Goal: Task Accomplishment & Management: Use online tool/utility

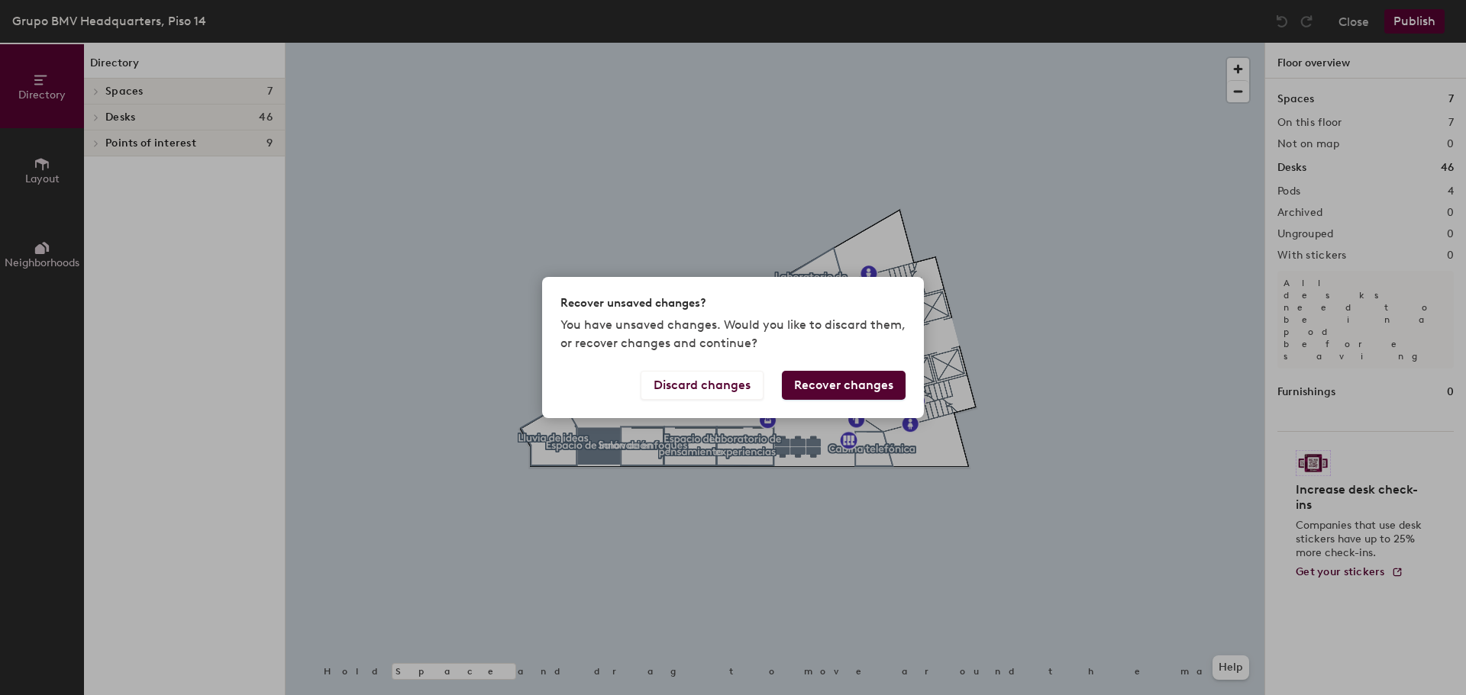
click at [693, 523] on div "Recover unsaved changes? You have unsaved changes. Would you like to discard th…" at bounding box center [733, 347] width 1466 height 695
click at [840, 395] on button "Recover changes" at bounding box center [844, 385] width 124 height 29
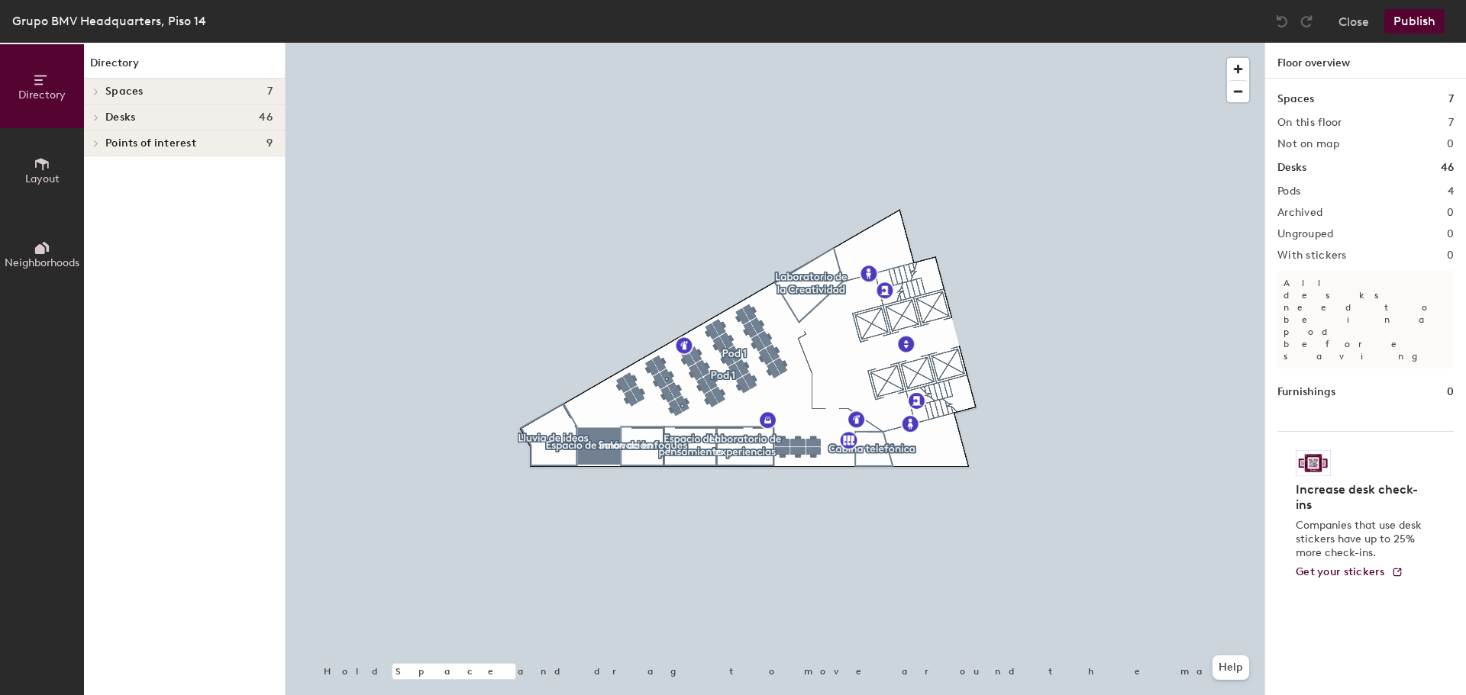
click at [114, 93] on span "Spaces" at bounding box center [124, 91] width 38 height 12
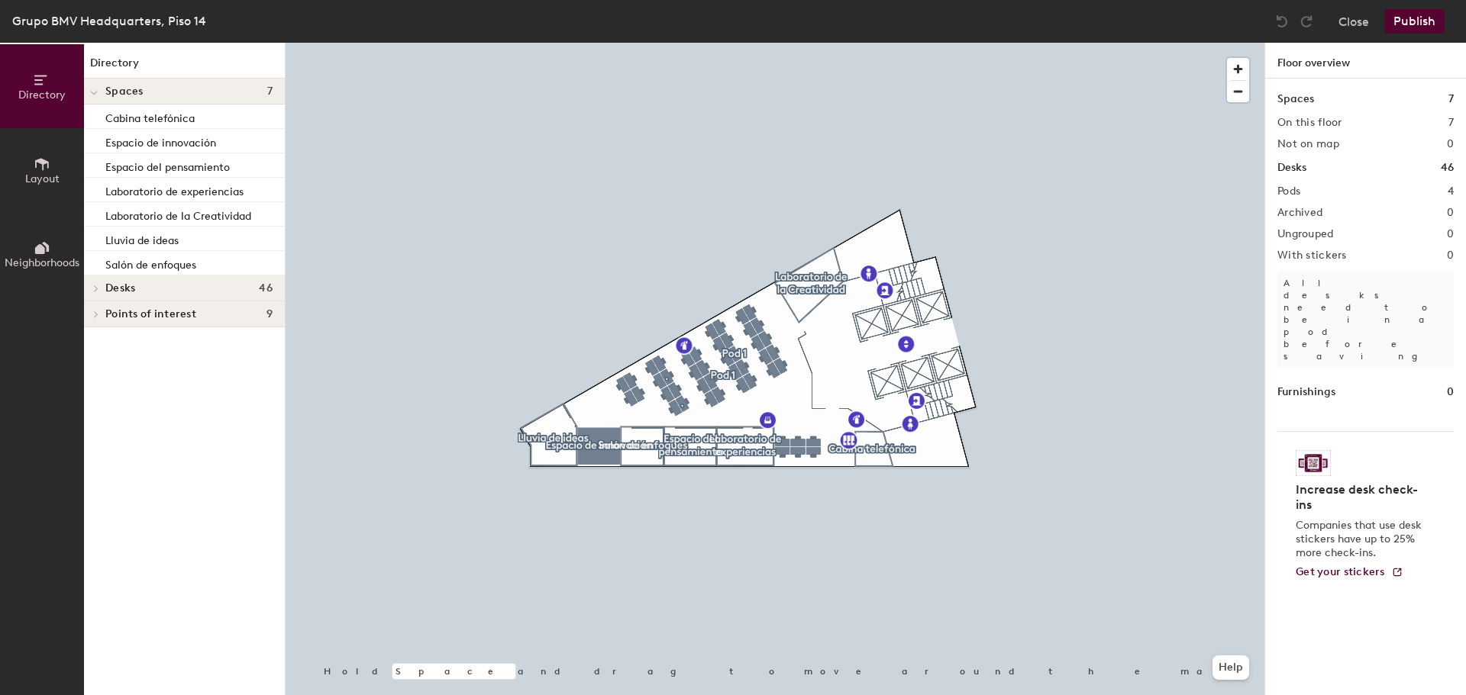
click at [114, 93] on span "Spaces" at bounding box center [124, 91] width 38 height 12
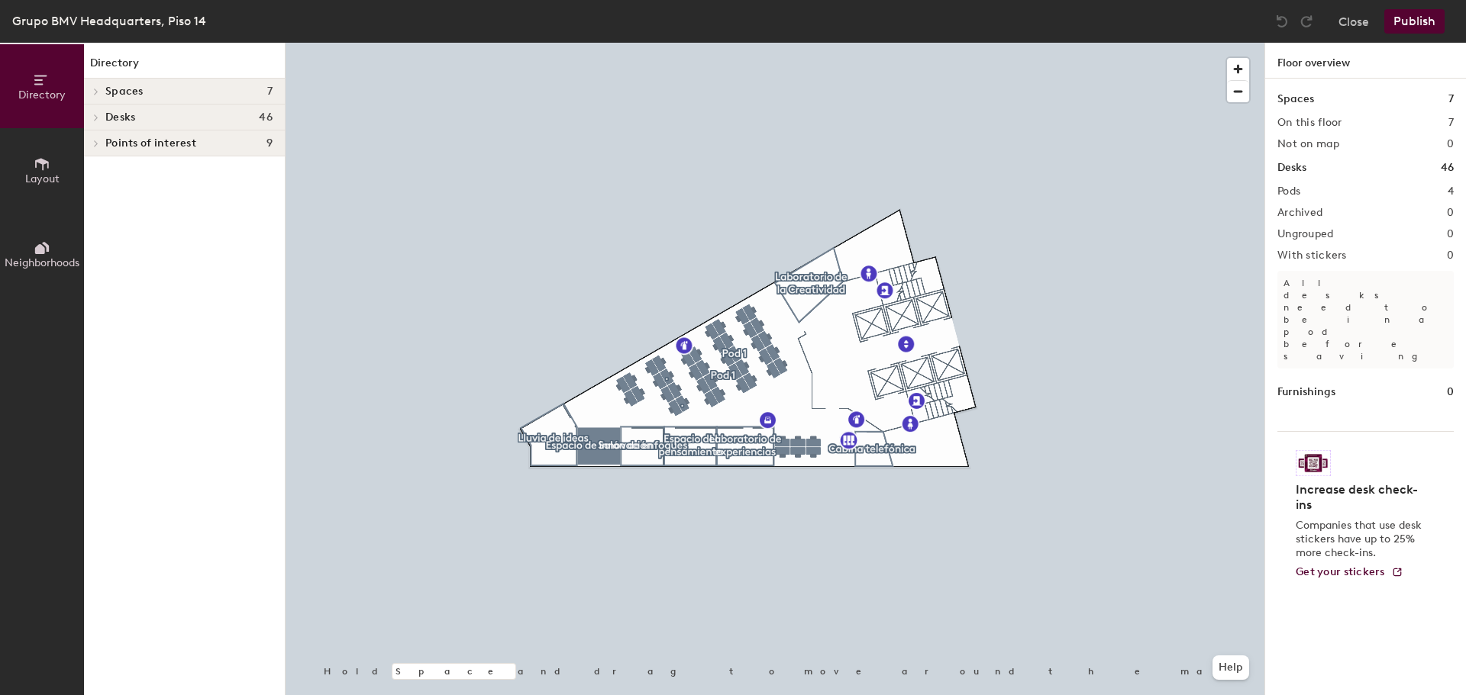
click at [123, 114] on span "Desks" at bounding box center [120, 117] width 30 height 12
click at [135, 161] on p "." at bounding box center [188, 170] width 167 height 20
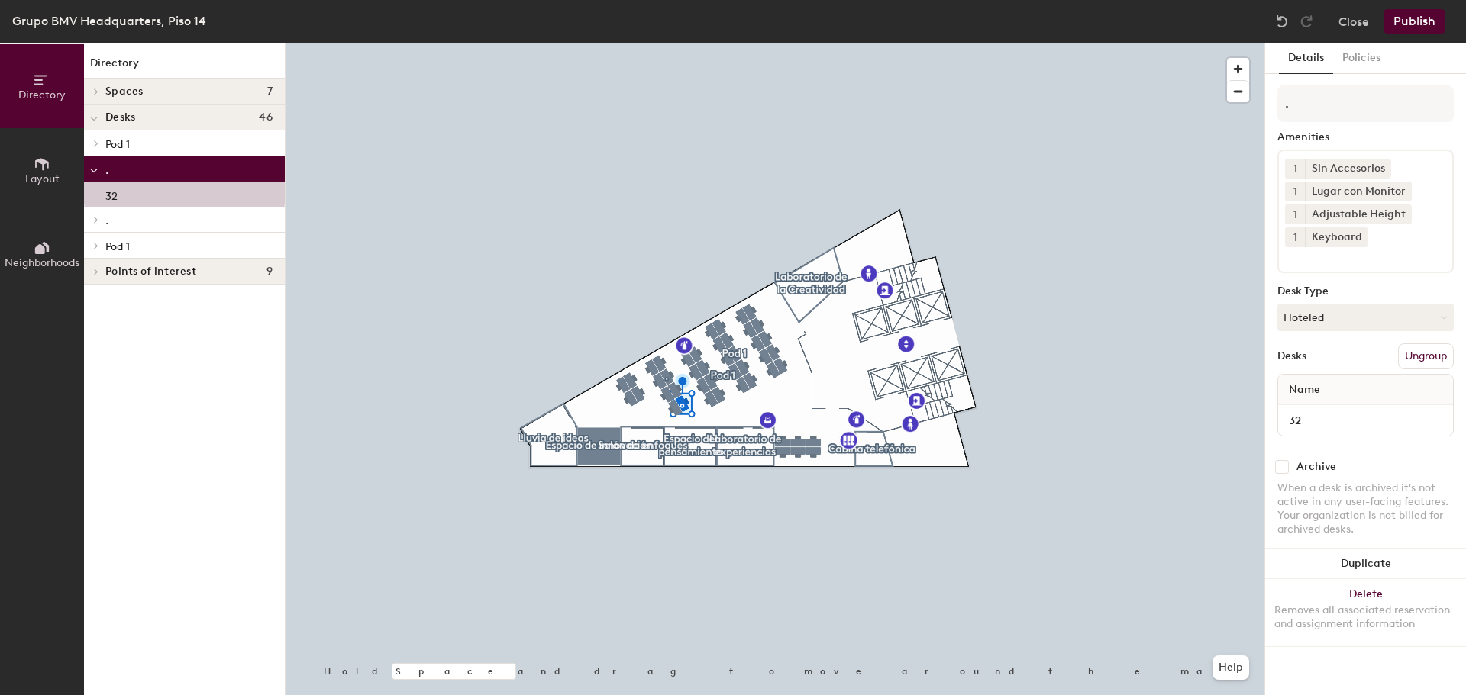
click at [120, 232] on div "." at bounding box center [184, 220] width 201 height 26
click at [125, 223] on p "." at bounding box center [188, 220] width 167 height 20
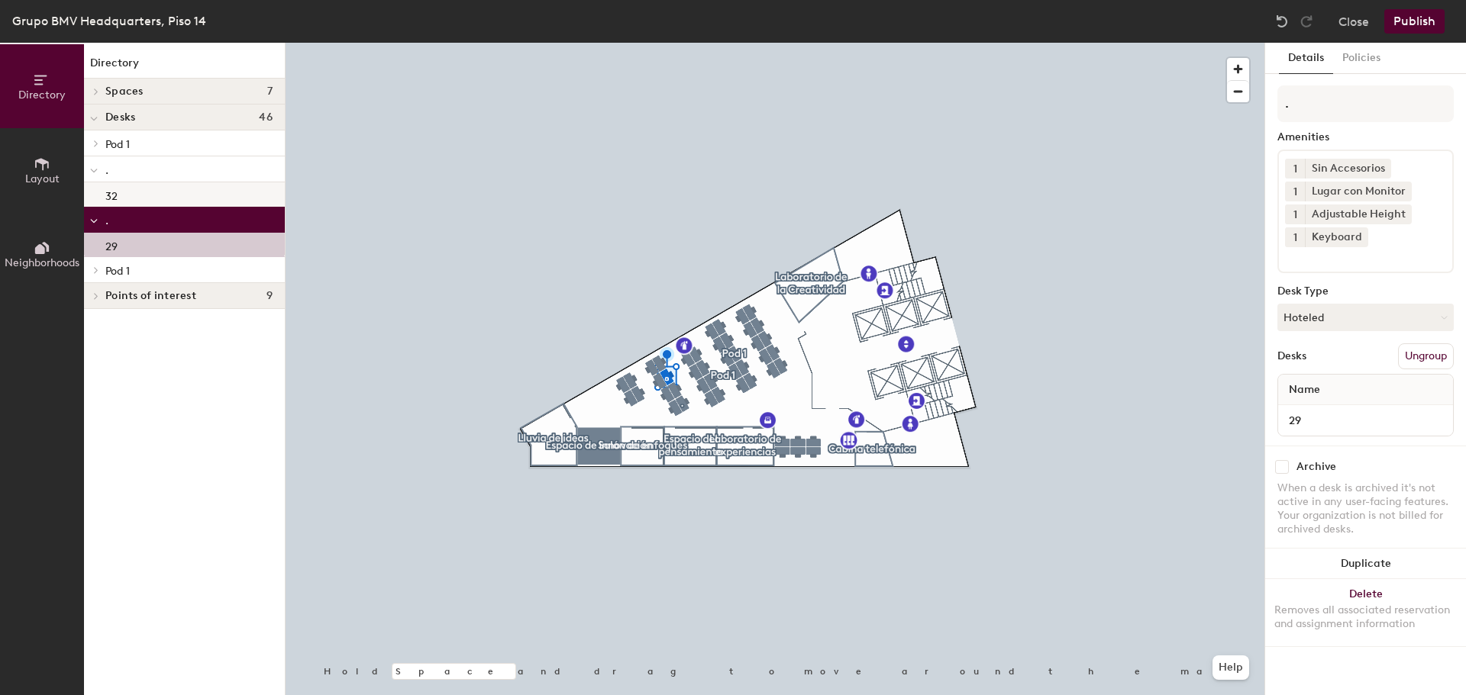
click at [149, 195] on div "32" at bounding box center [184, 194] width 201 height 24
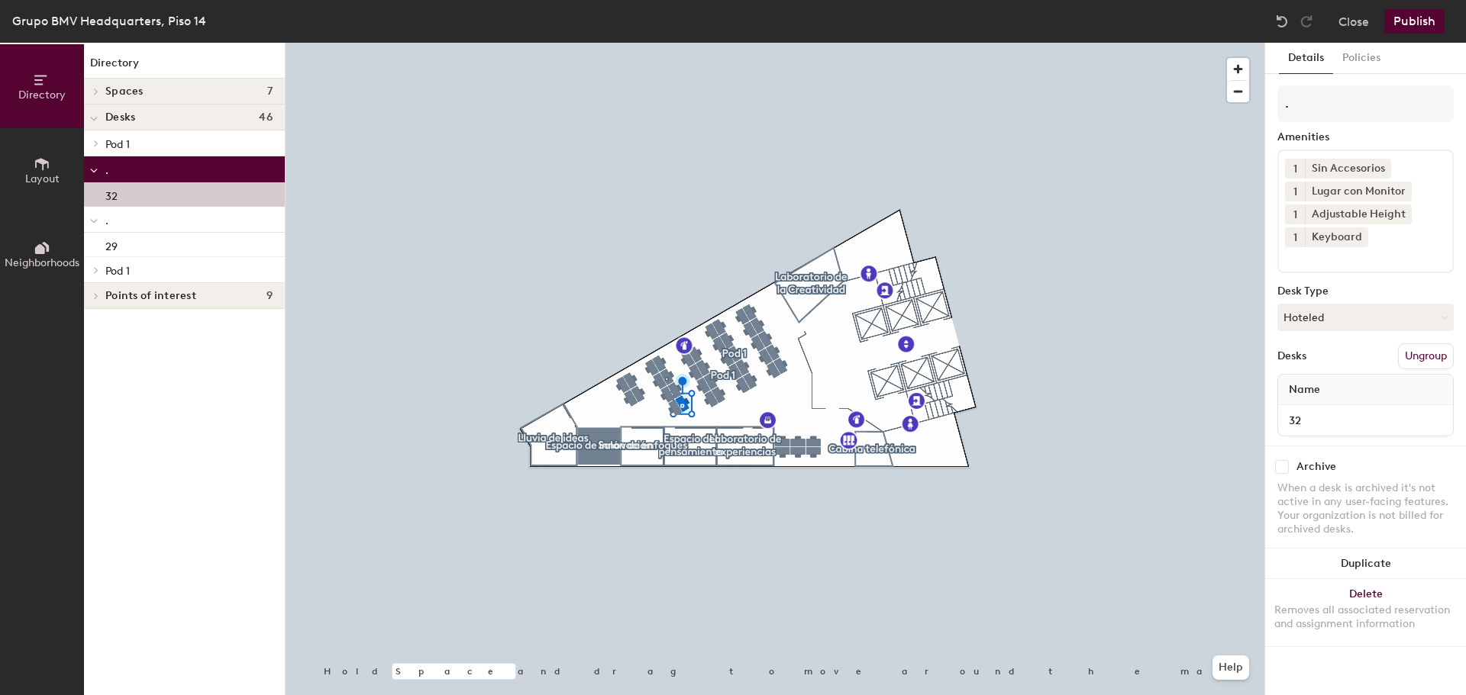
click at [132, 225] on p "." at bounding box center [188, 220] width 167 height 20
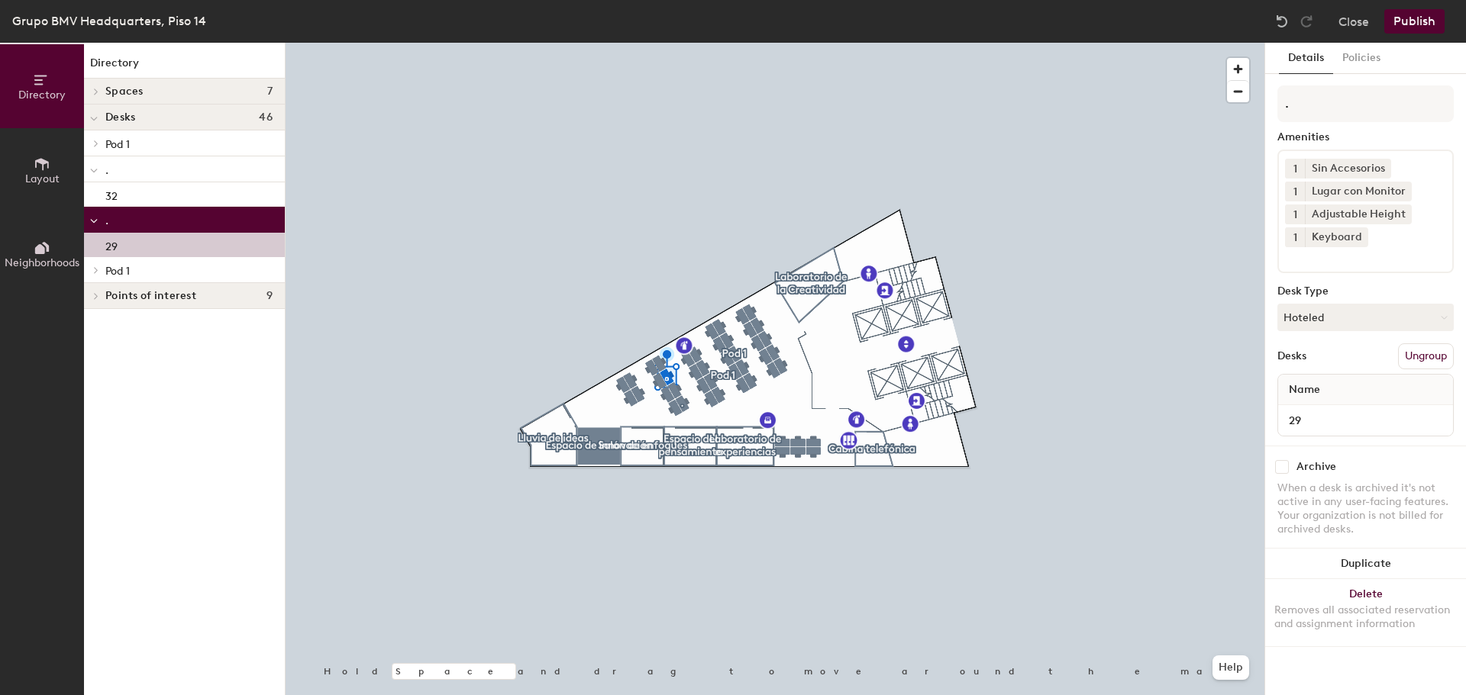
click at [127, 244] on div "29" at bounding box center [184, 245] width 201 height 24
click at [175, 272] on p "Pod 1" at bounding box center [188, 270] width 167 height 20
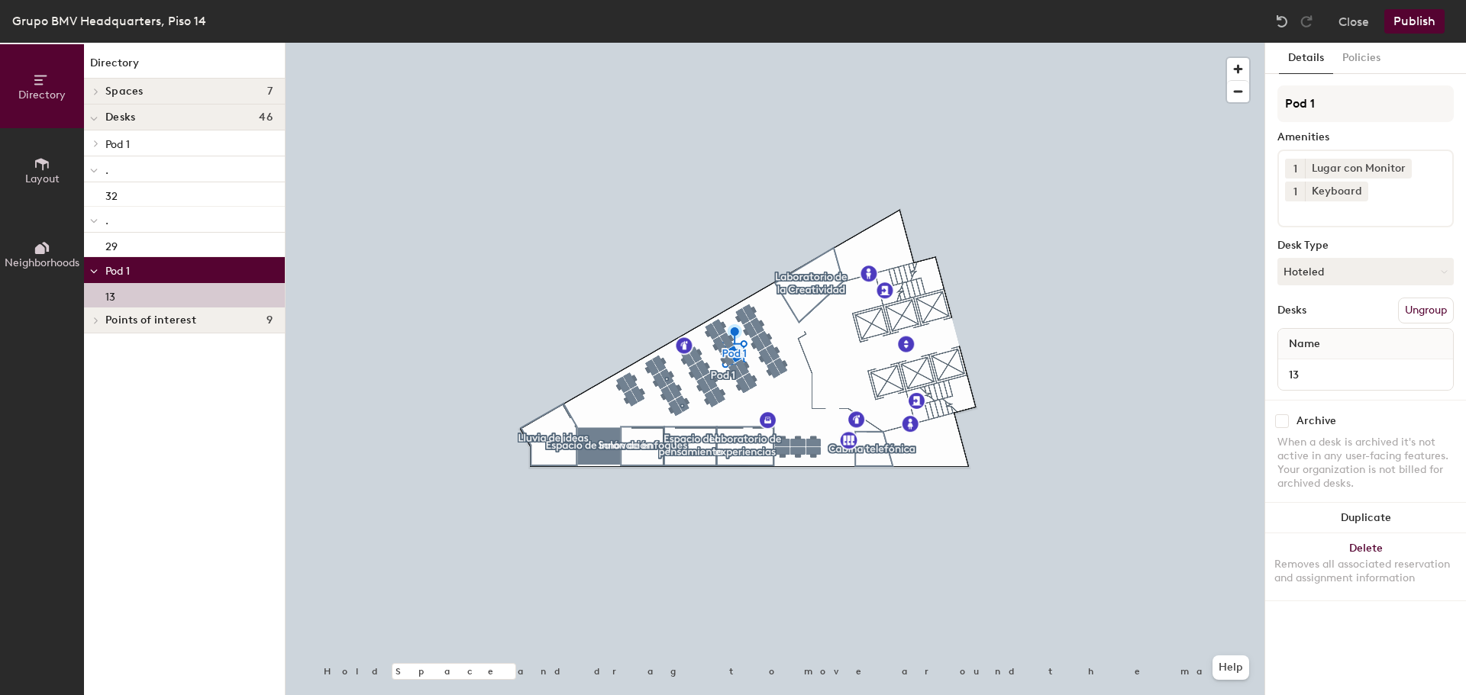
click at [153, 296] on div "13" at bounding box center [184, 295] width 201 height 24
click at [137, 322] on span "Points of interest" at bounding box center [150, 320] width 91 height 12
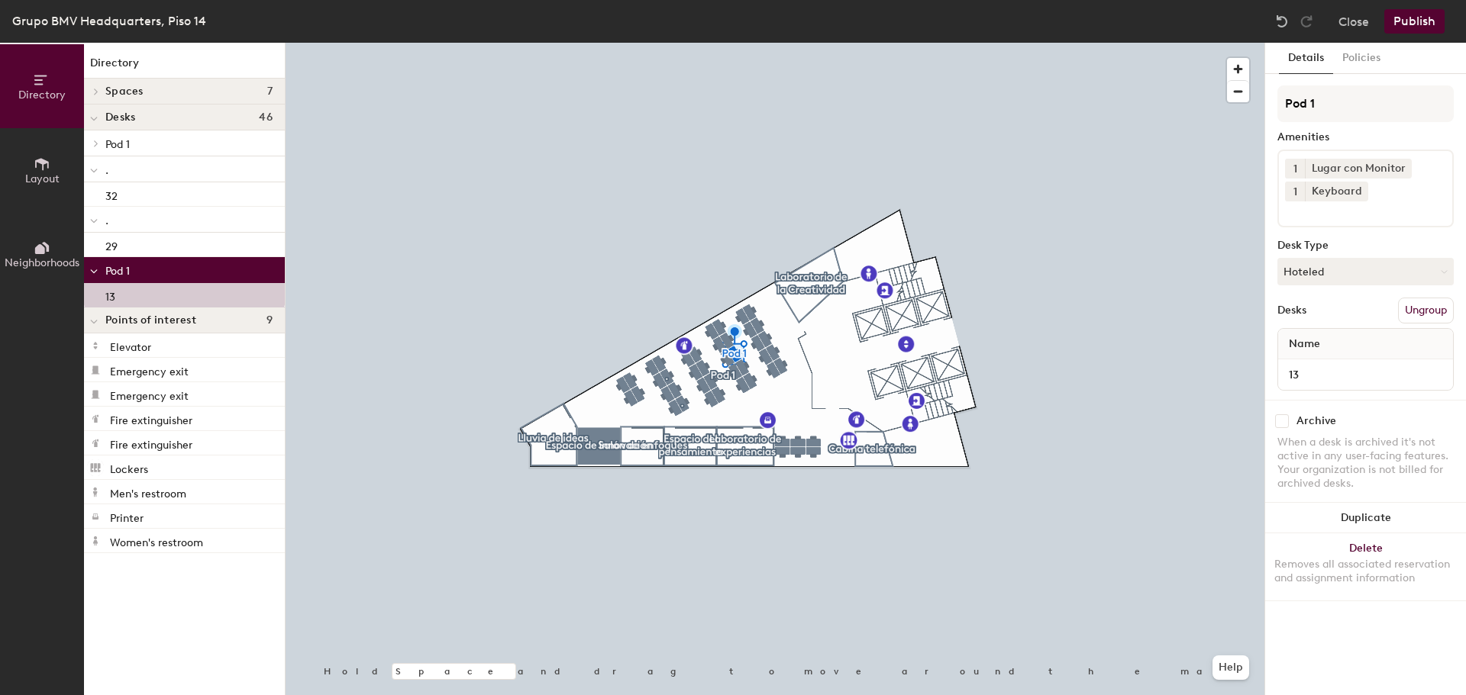
click at [34, 159] on icon at bounding box center [42, 164] width 17 height 17
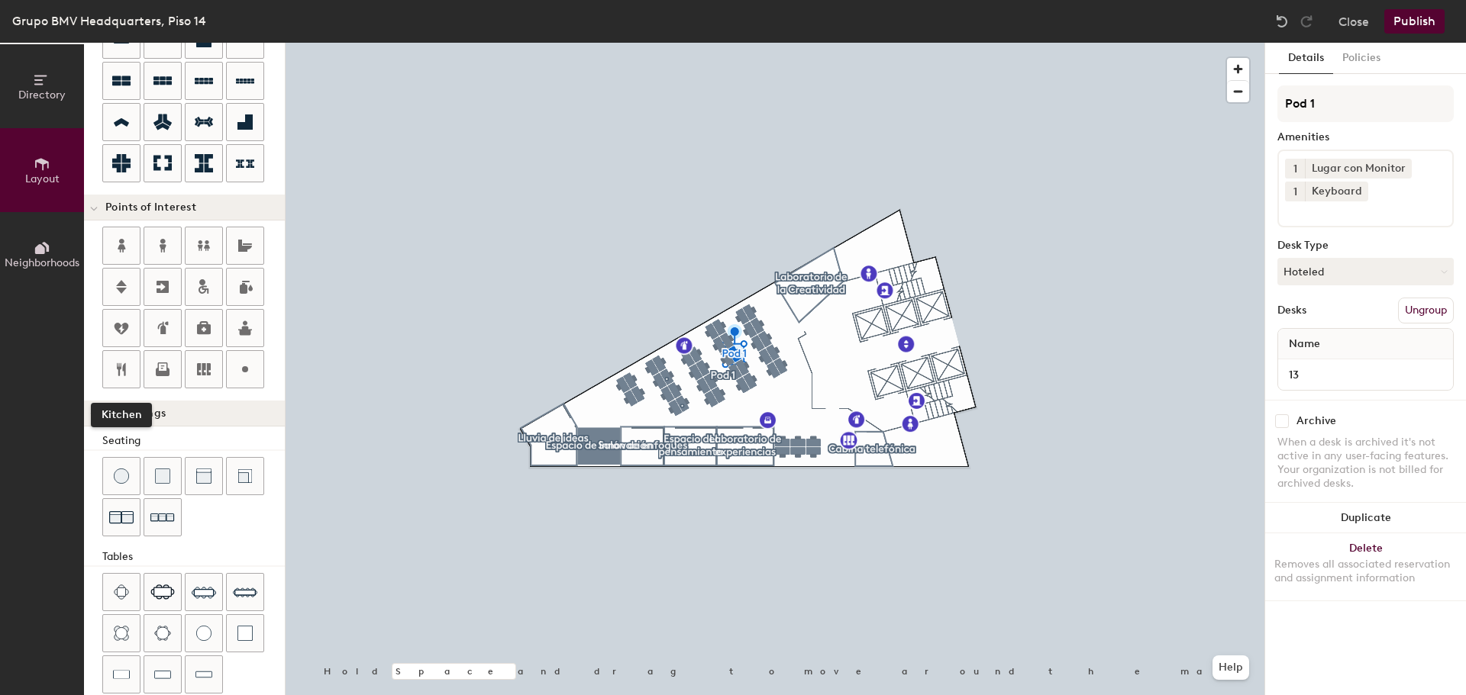
scroll to position [269, 0]
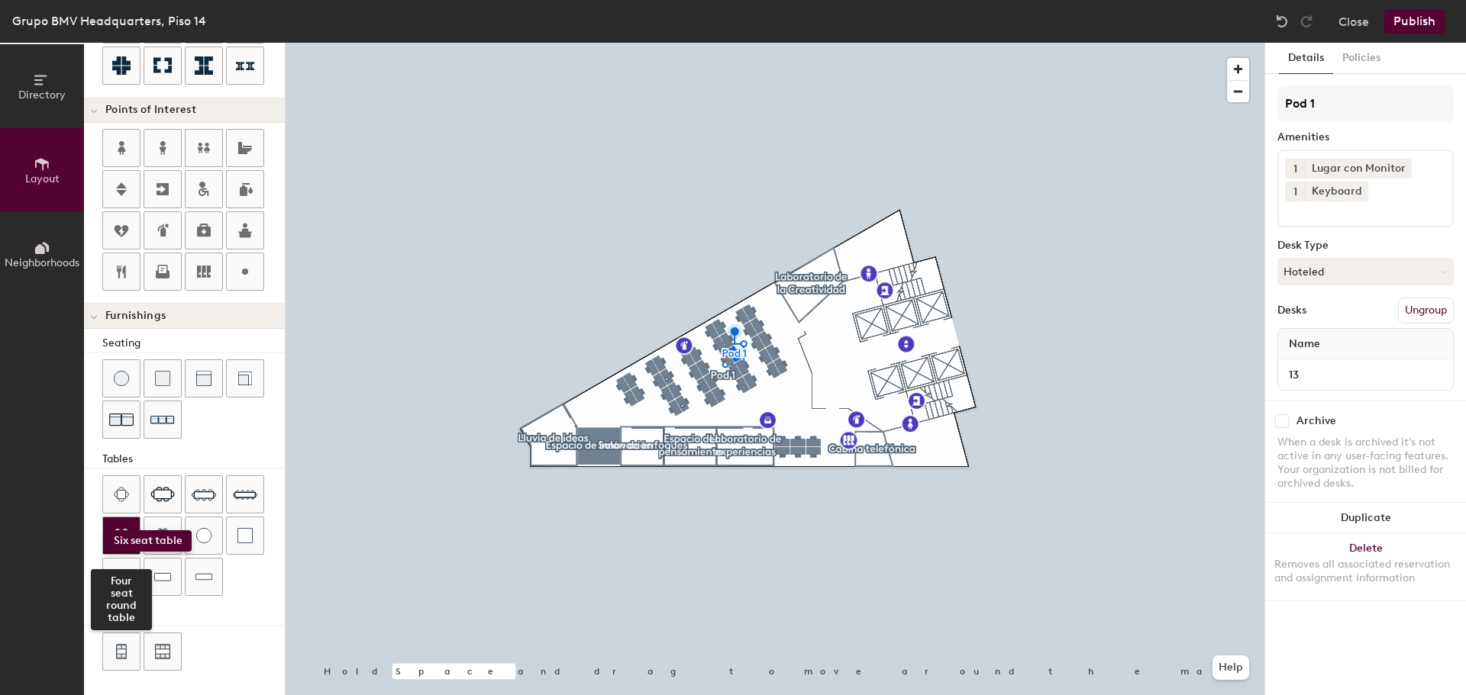
drag, startPoint x: 163, startPoint y: 502, endPoint x: 105, endPoint y: 530, distance: 65.2
click at [105, 530] on div "Four seat round table" at bounding box center [193, 538] width 182 height 124
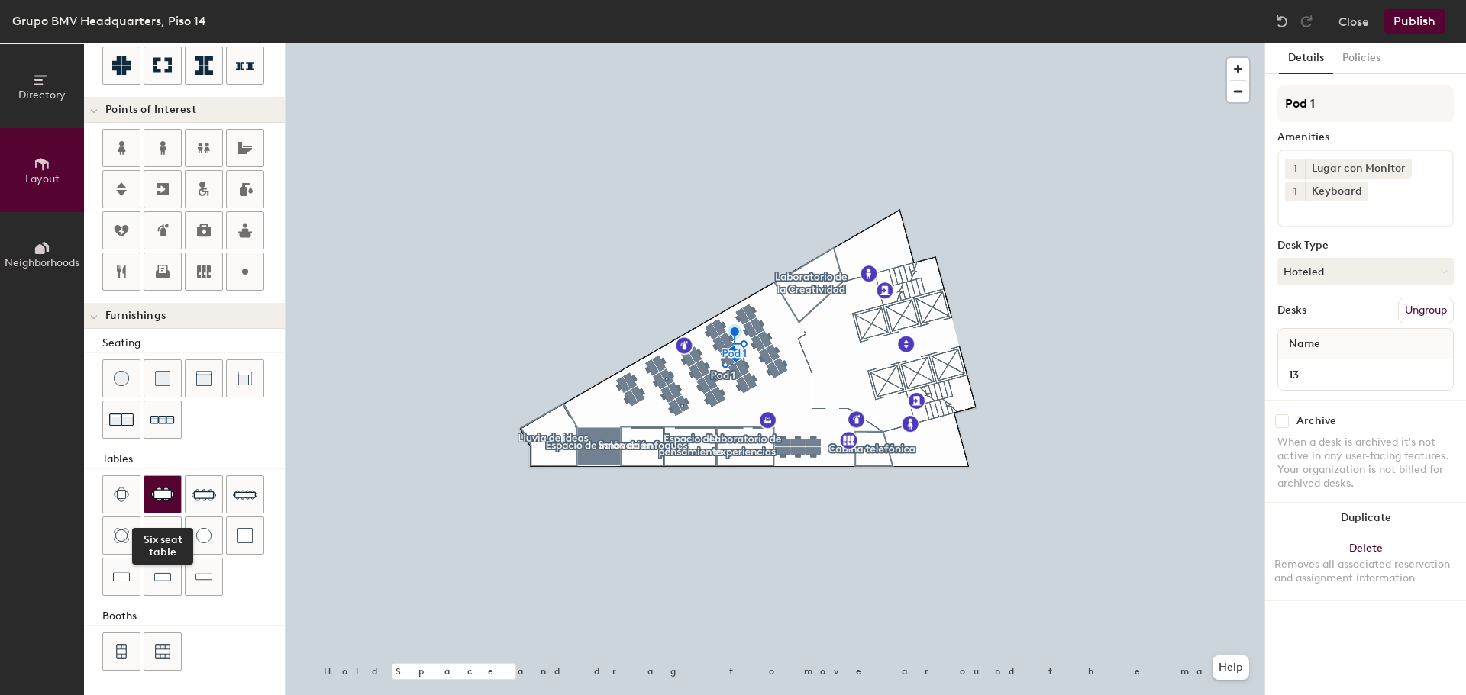
click at [162, 505] on div at bounding box center [162, 494] width 37 height 37
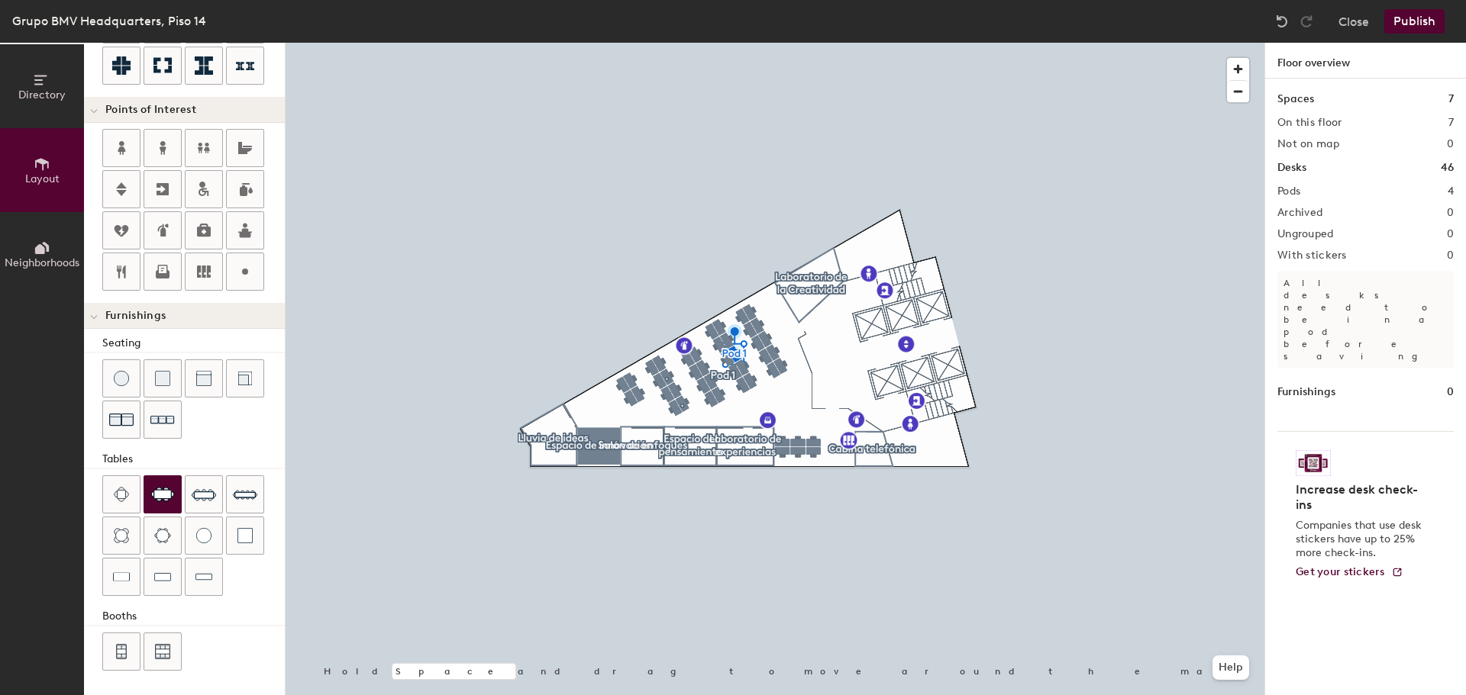
type input "20"
click at [167, 492] on img at bounding box center [162, 494] width 24 height 15
click at [40, 21] on div "Grupo BMV Headquarters, Piso 14" at bounding box center [109, 20] width 194 height 19
